Goal: Transaction & Acquisition: Download file/media

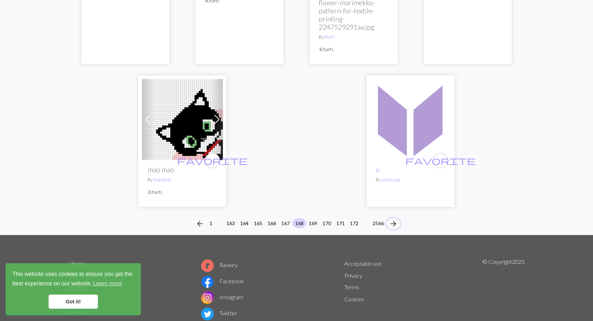
scroll to position [1778, 0]
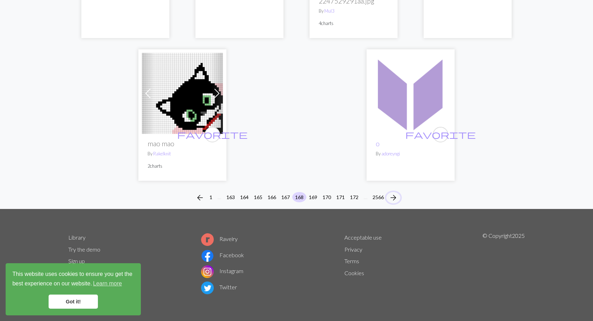
click at [395, 195] on span "arrow_forward" at bounding box center [393, 198] width 8 height 10
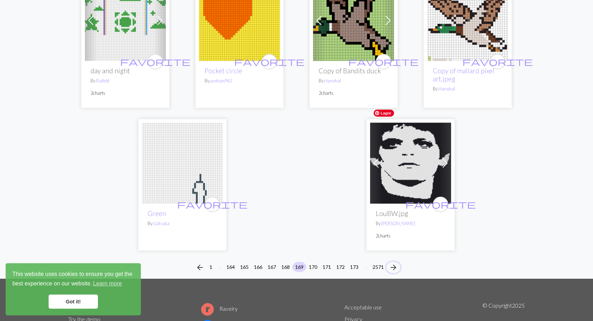
scroll to position [1761, 0]
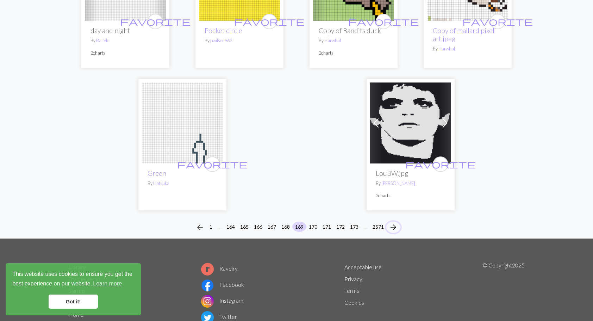
click at [394, 222] on span "arrow_forward" at bounding box center [393, 227] width 8 height 10
click at [392, 222] on span "arrow_forward" at bounding box center [393, 227] width 8 height 10
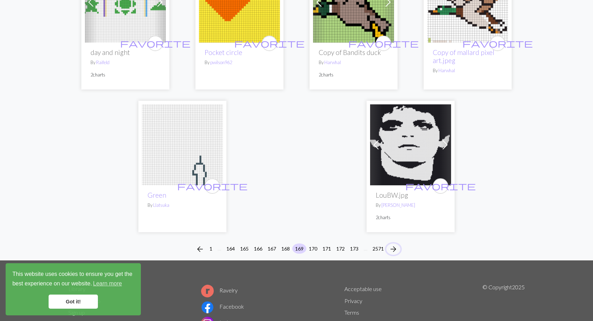
scroll to position [1778, 0]
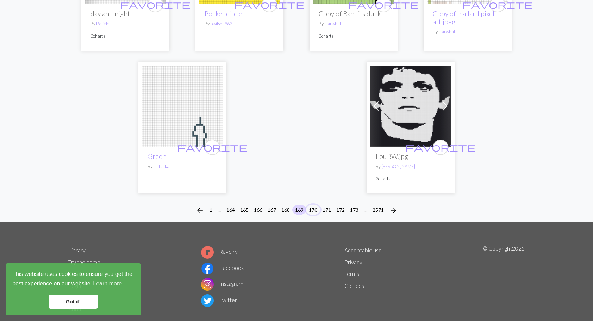
click at [314, 205] on button "170" at bounding box center [313, 210] width 14 height 10
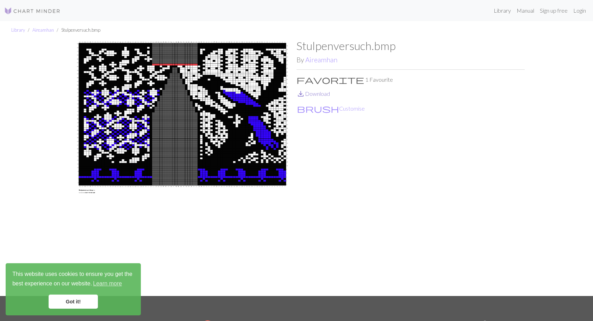
click at [317, 94] on link "save_alt Download" at bounding box center [313, 93] width 33 height 7
click at [47, 30] on link "Aireamhan" at bounding box center [42, 30] width 21 height 6
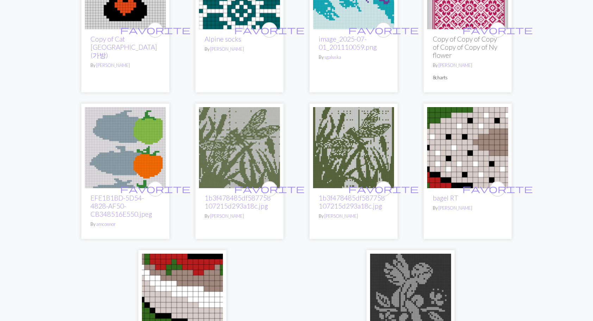
scroll to position [1784, 0]
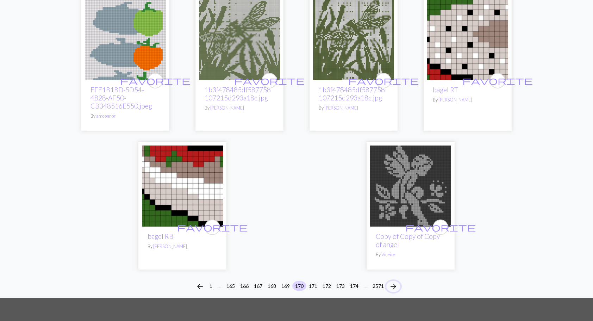
click at [394, 281] on span "arrow_forward" at bounding box center [393, 286] width 8 height 10
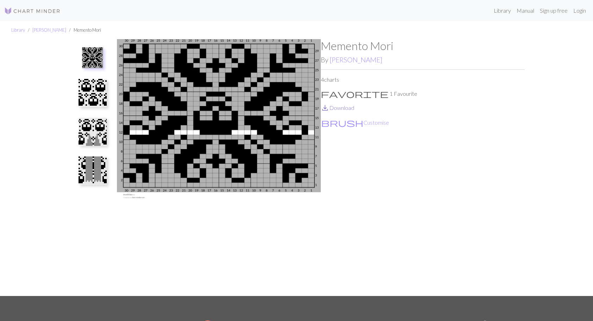
click at [349, 105] on link "save_alt Download" at bounding box center [337, 107] width 33 height 7
click at [87, 93] on img at bounding box center [93, 93] width 28 height 28
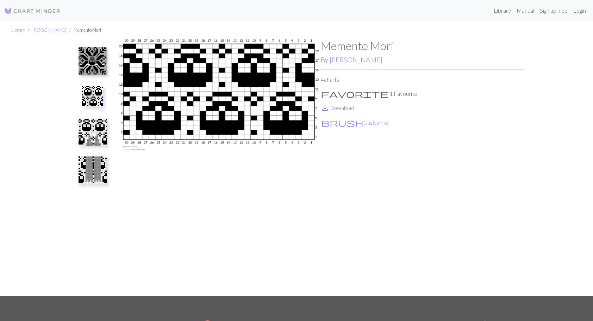
click at [342, 110] on link "save_alt Download" at bounding box center [337, 107] width 33 height 7
click at [91, 135] on img at bounding box center [93, 132] width 28 height 28
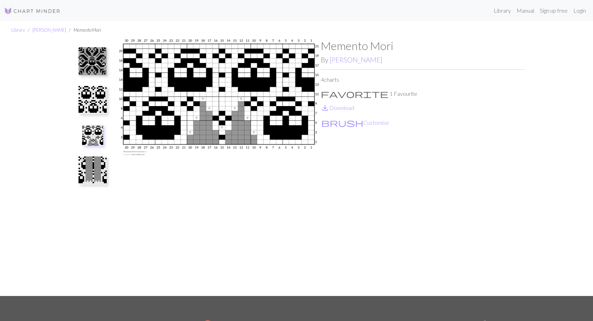
click at [91, 167] on img at bounding box center [93, 170] width 28 height 28
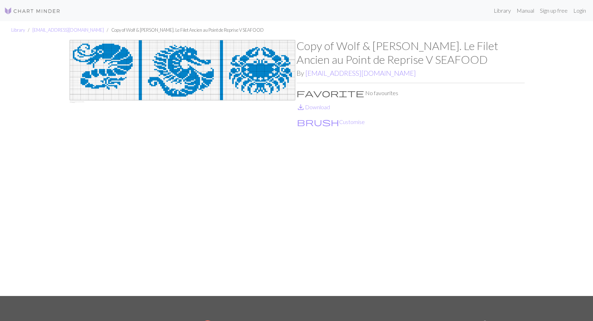
click at [314, 111] on p "save_alt Download" at bounding box center [411, 107] width 228 height 8
click at [314, 107] on link "save_alt Download" at bounding box center [313, 107] width 33 height 7
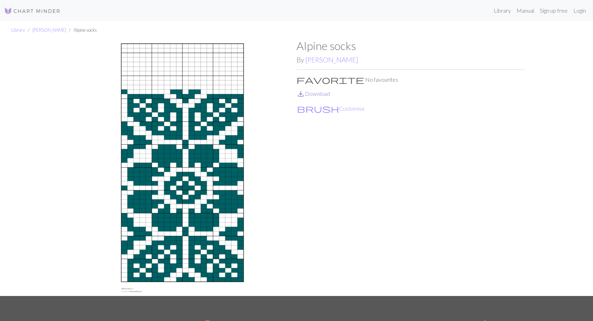
click at [313, 94] on link "save_alt Download" at bounding box center [313, 93] width 33 height 7
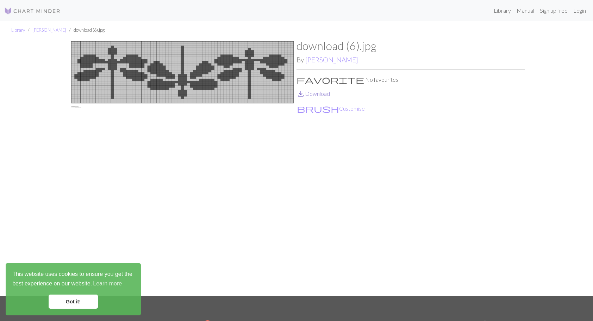
click at [321, 93] on link "save_alt Download" at bounding box center [313, 93] width 33 height 7
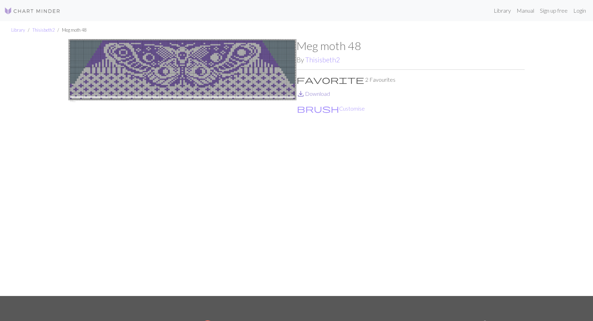
click at [320, 93] on link "save_alt Download" at bounding box center [313, 93] width 33 height 7
